Goal: Task Accomplishment & Management: Manage account settings

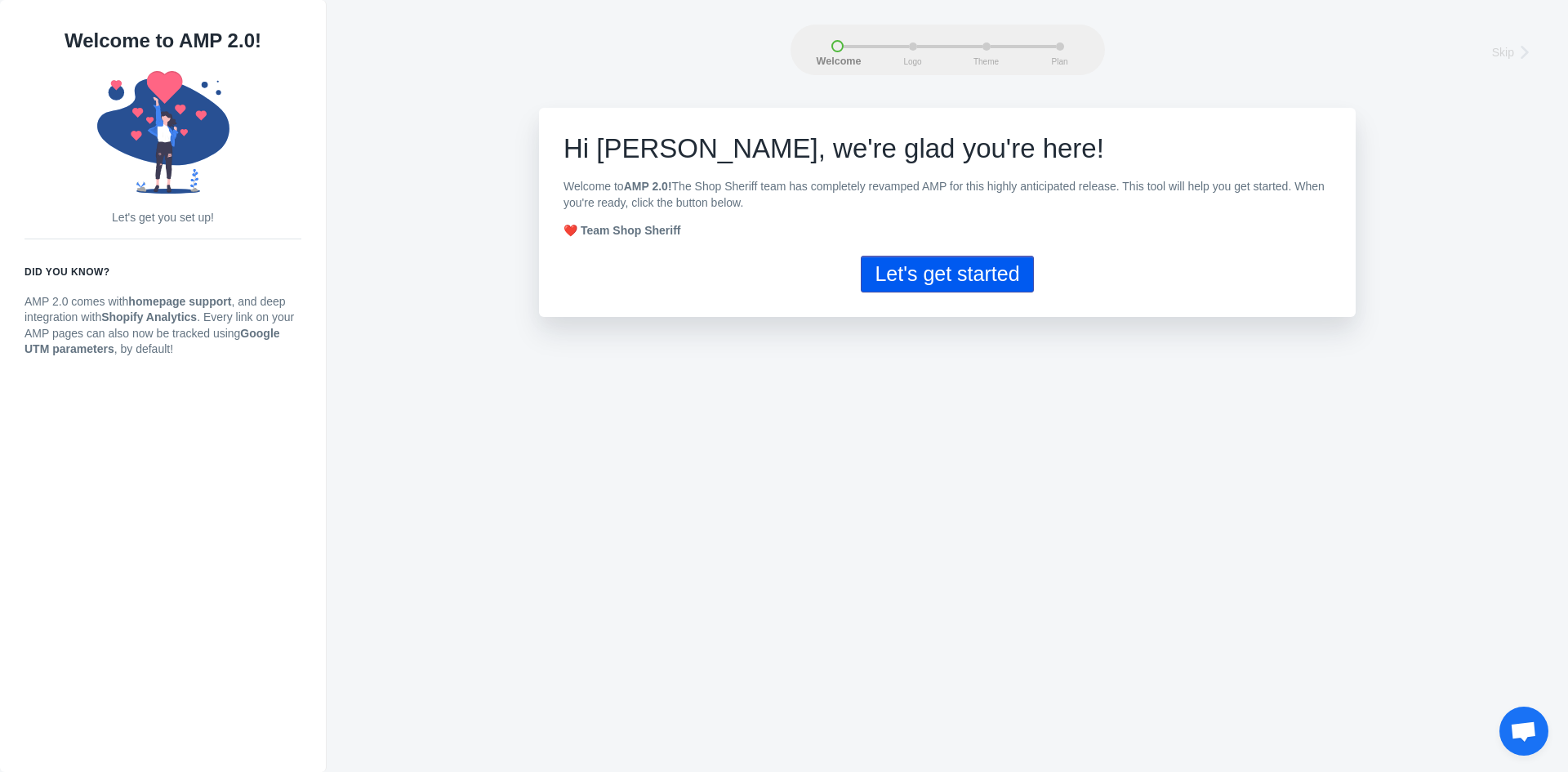
click at [992, 275] on button "Let's get started" at bounding box center [947, 273] width 173 height 37
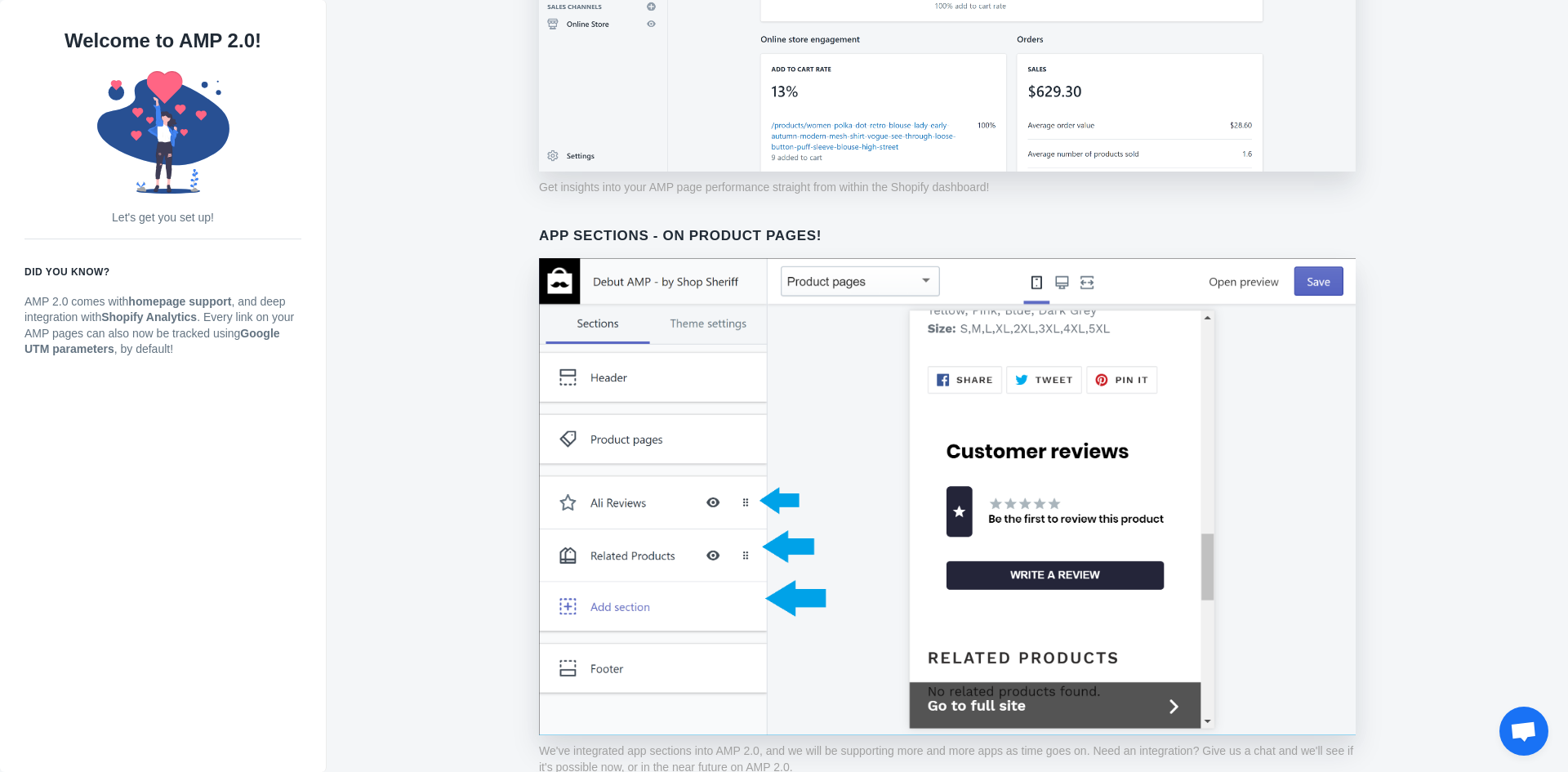
scroll to position [1136, 0]
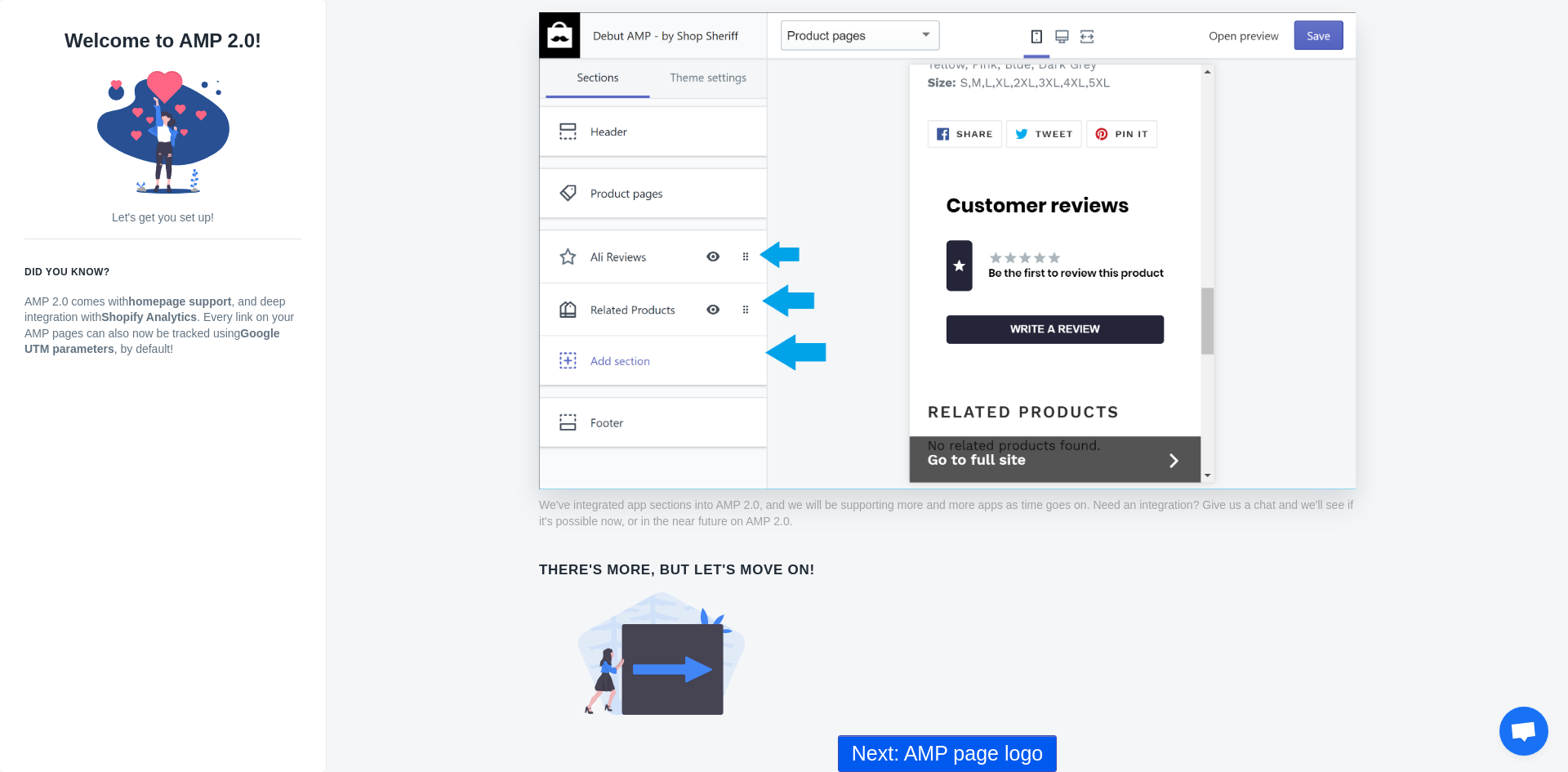
click at [967, 761] on button "Next: AMP page logo" at bounding box center [947, 753] width 219 height 37
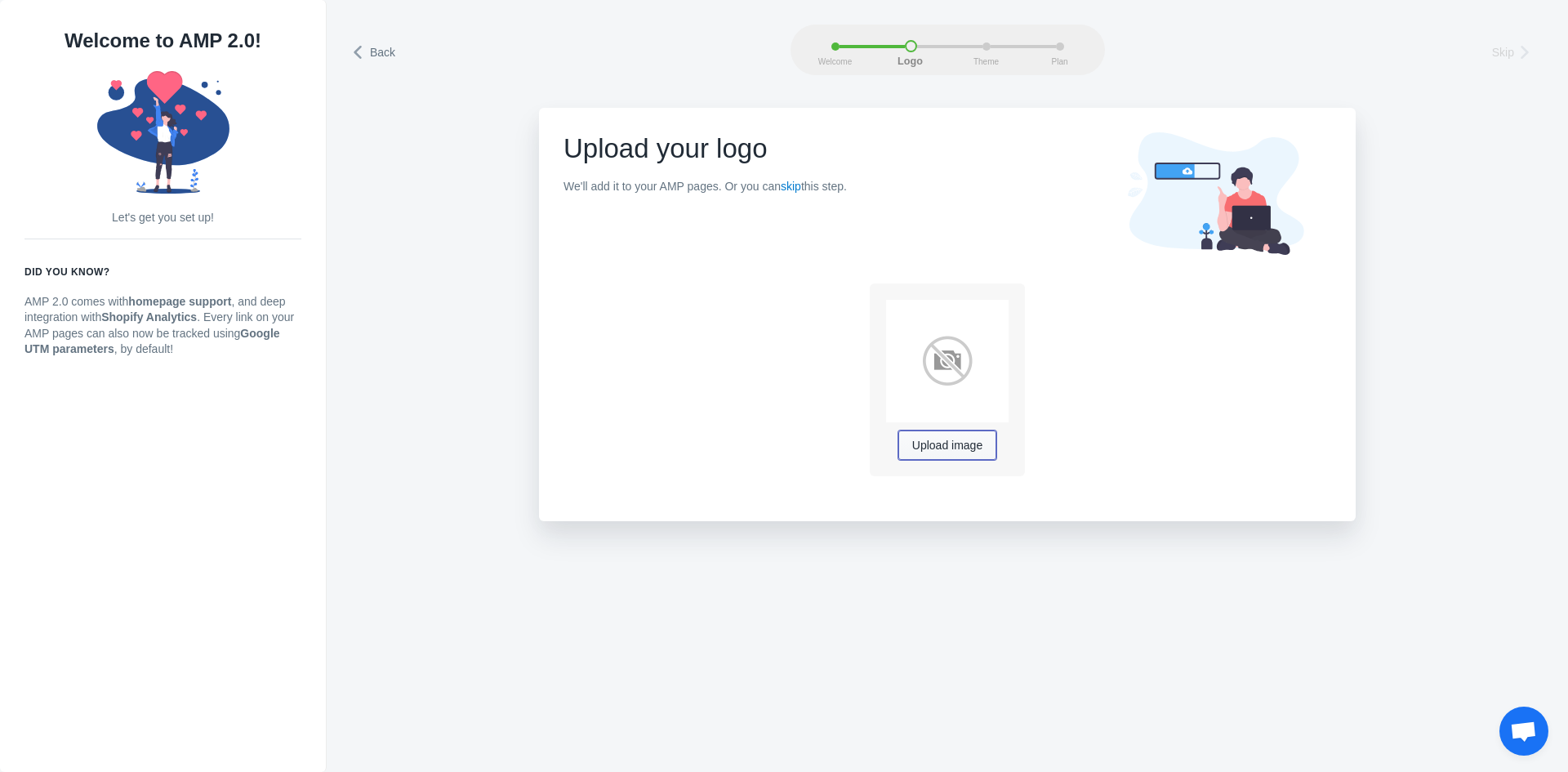
click at [945, 445] on span "Upload image" at bounding box center [948, 446] width 70 height 13
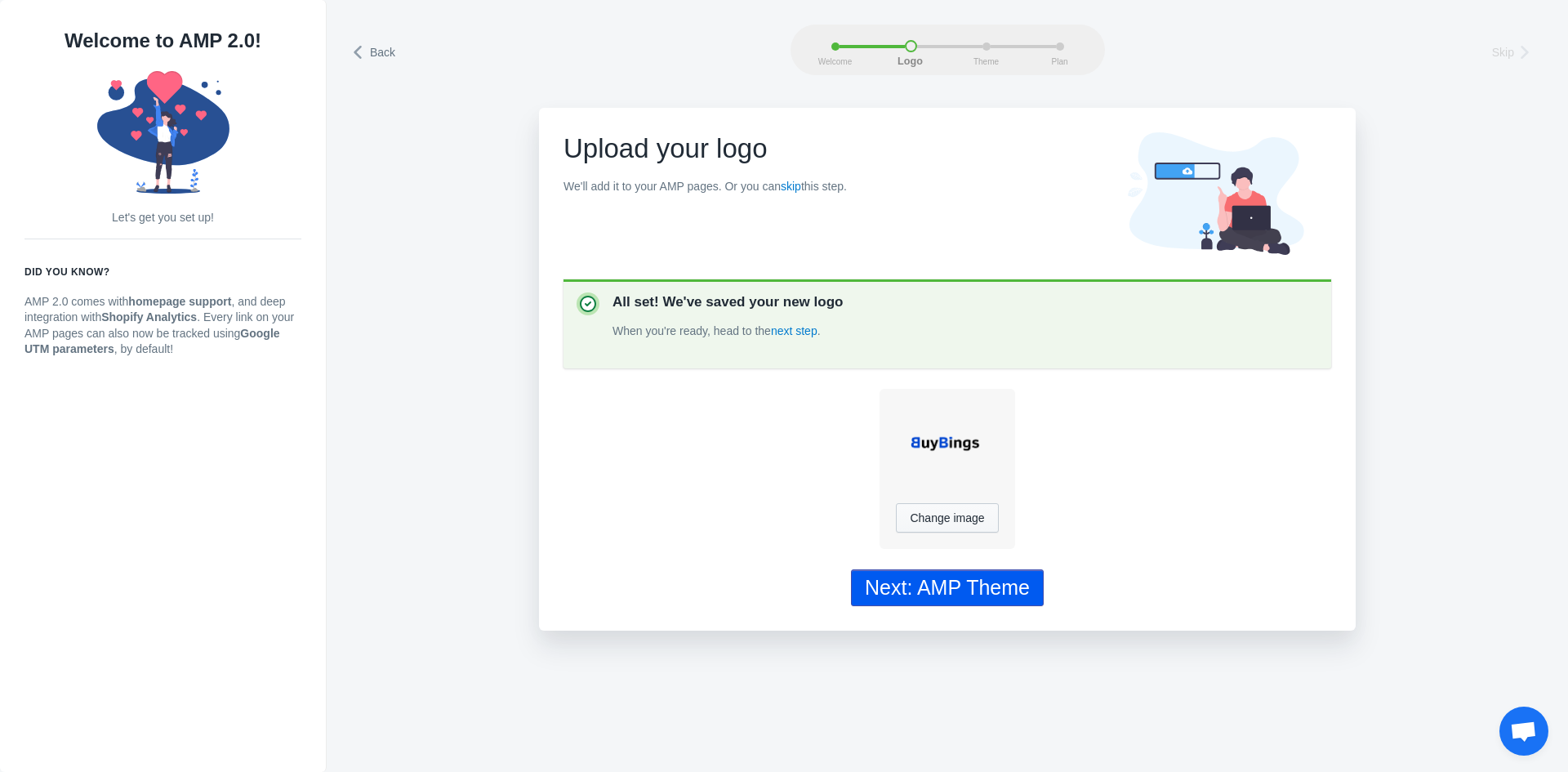
click at [988, 583] on div "Next: AMP Theme" at bounding box center [948, 588] width 165 height 24
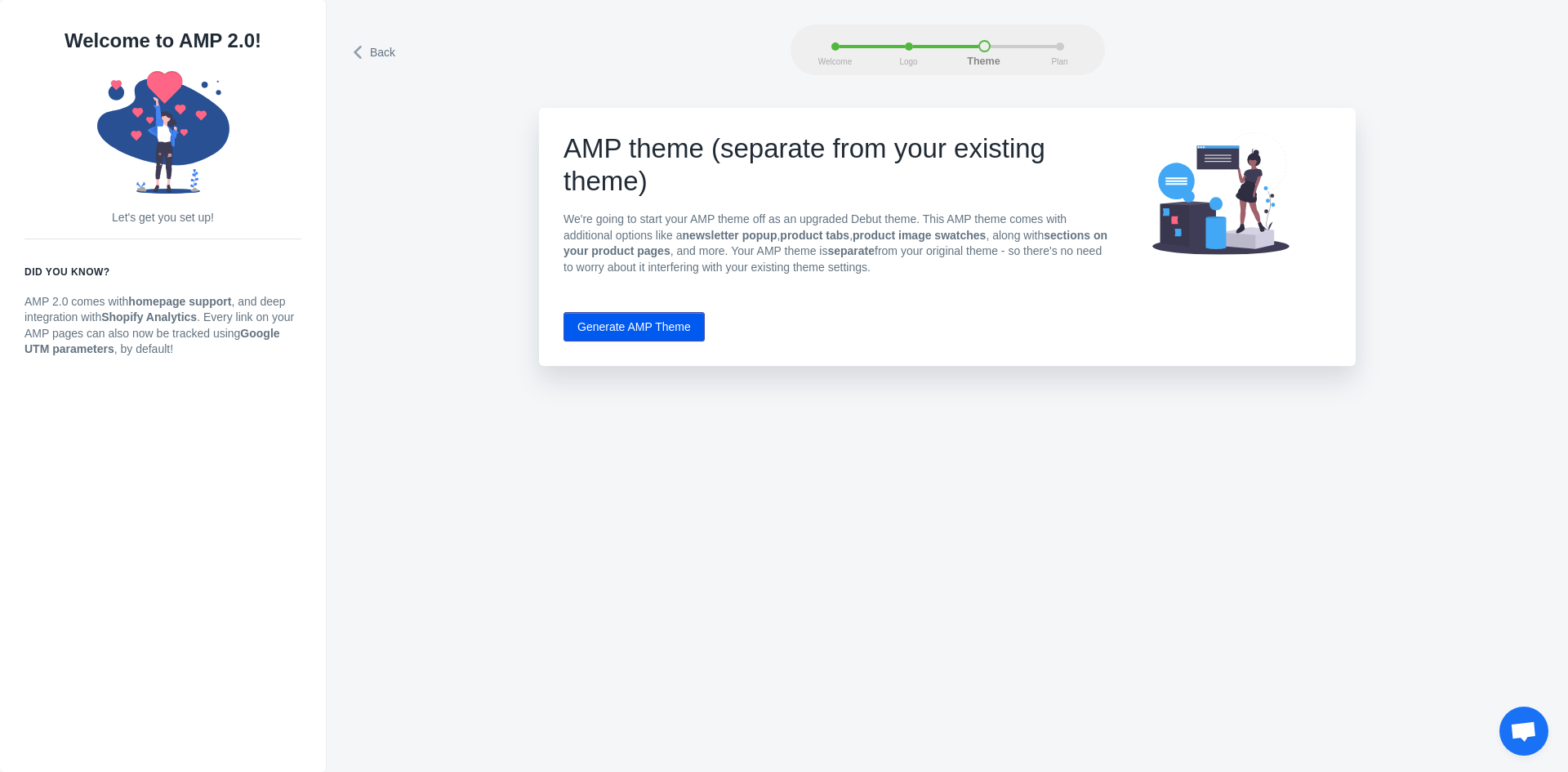
click at [659, 318] on button "Generate AMP Theme" at bounding box center [634, 327] width 142 height 29
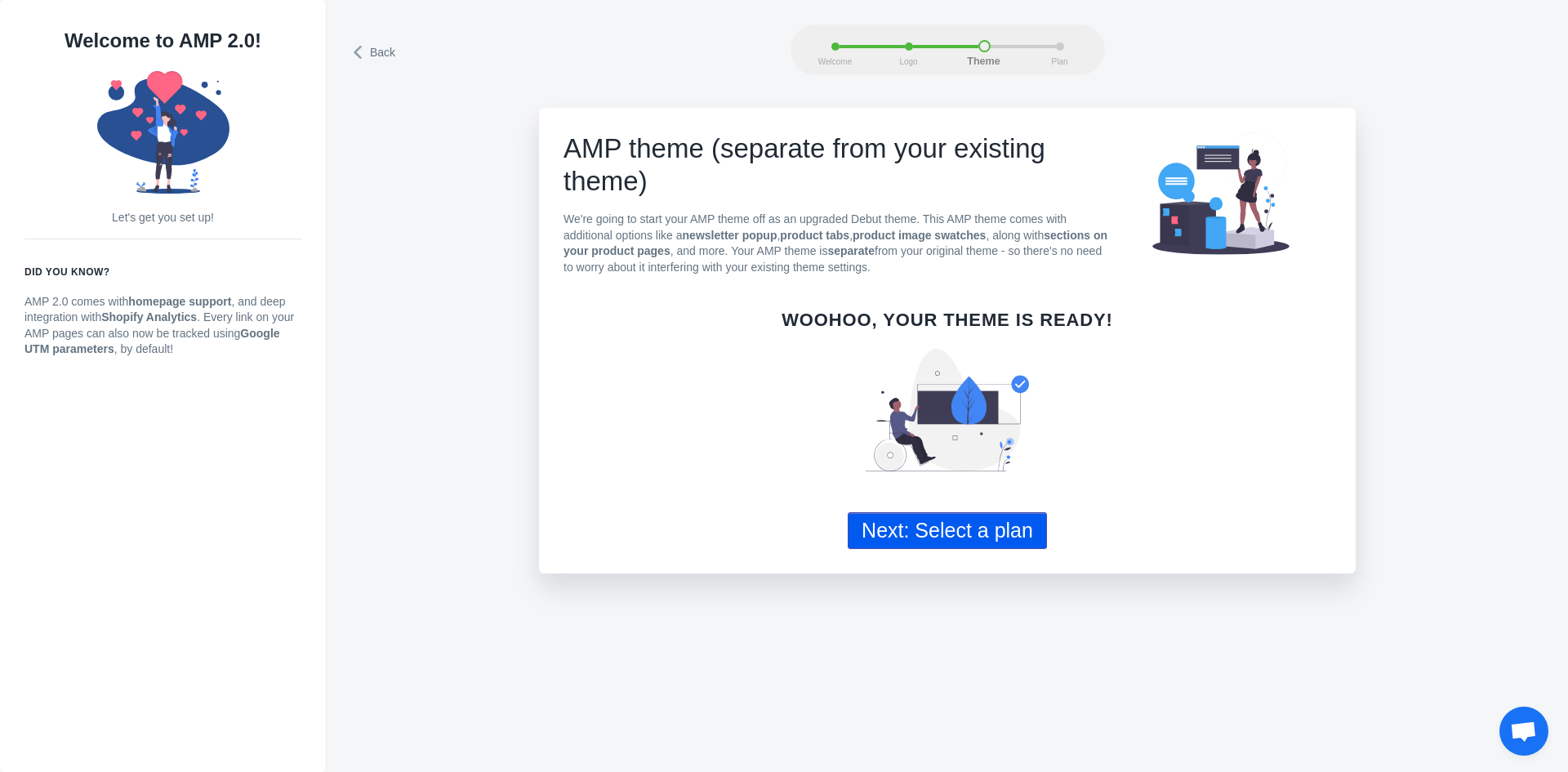
click at [955, 544] on button "Next: Select a plan" at bounding box center [947, 530] width 199 height 37
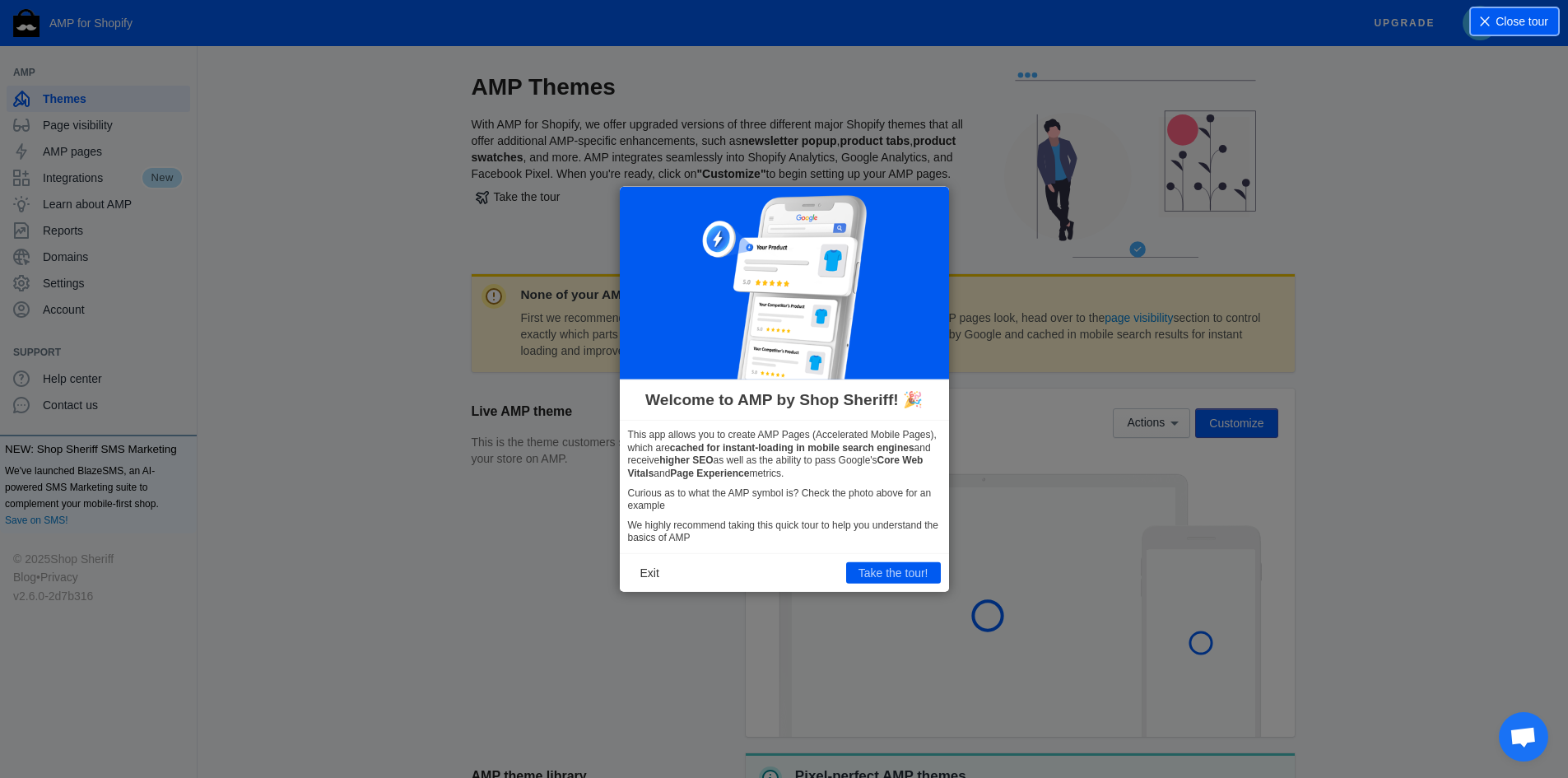
click at [1501, 20] on span "Close tour" at bounding box center [1522, 21] width 53 height 17
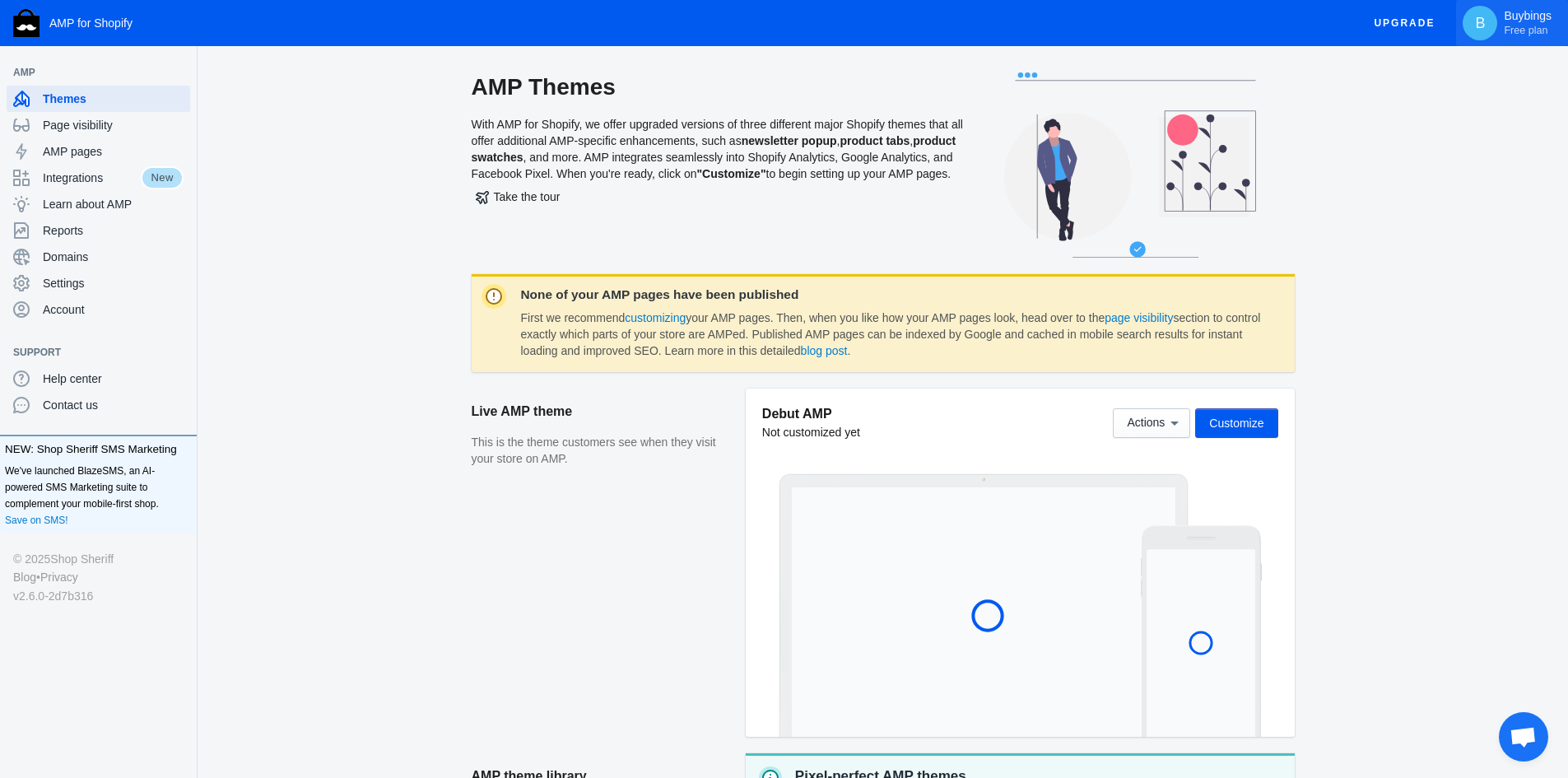
click at [1545, 4] on button "B Buybings Free plan" at bounding box center [1512, 23] width 112 height 46
click at [81, 314] on div at bounding box center [784, 389] width 1568 height 778
click at [66, 302] on span "Account" at bounding box center [113, 309] width 141 height 17
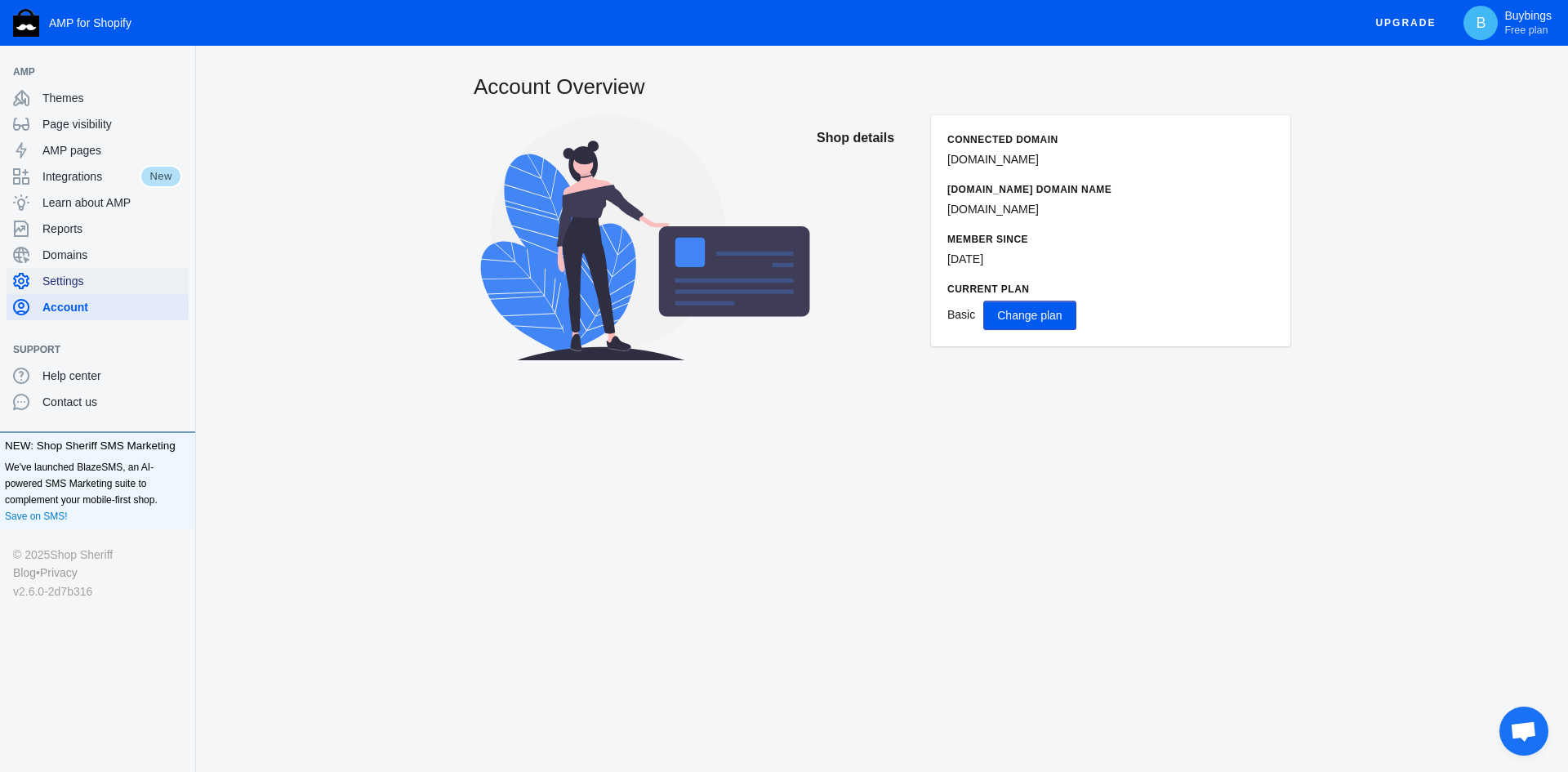
click at [77, 272] on div "Settings" at bounding box center [97, 281] width 169 height 26
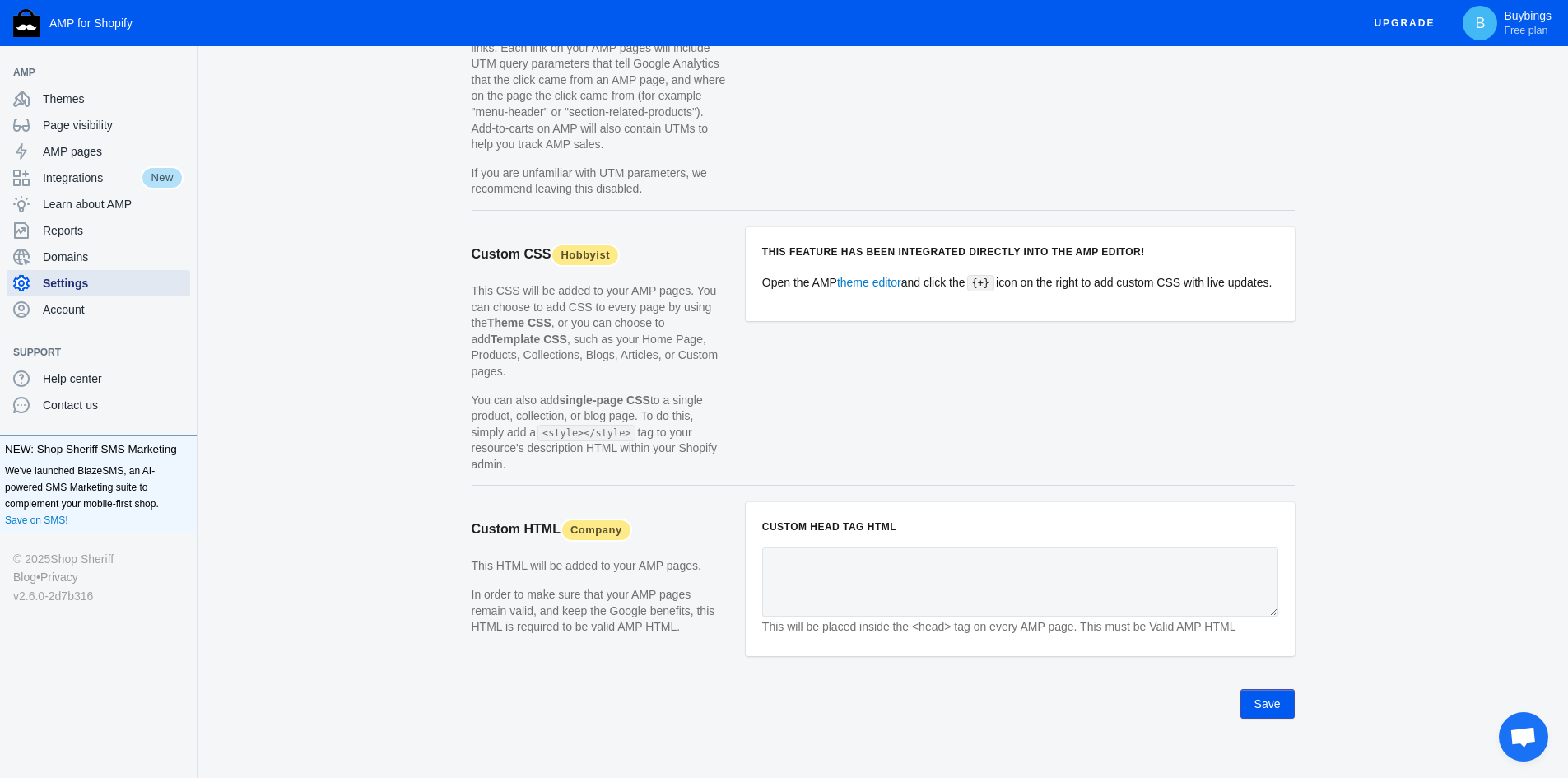
scroll to position [1481, 0]
click at [64, 246] on div "Domains" at bounding box center [98, 257] width 171 height 26
